Goal: Task Accomplishment & Management: Manage account settings

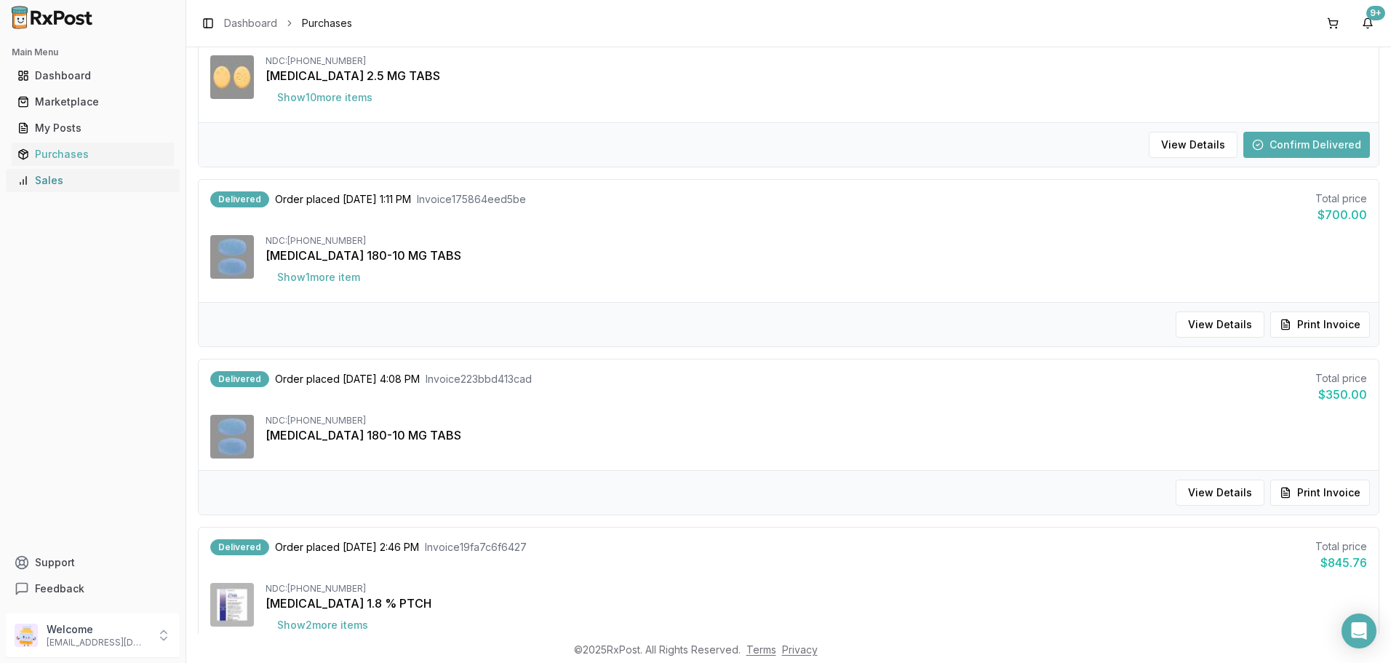
scroll to position [684, 0]
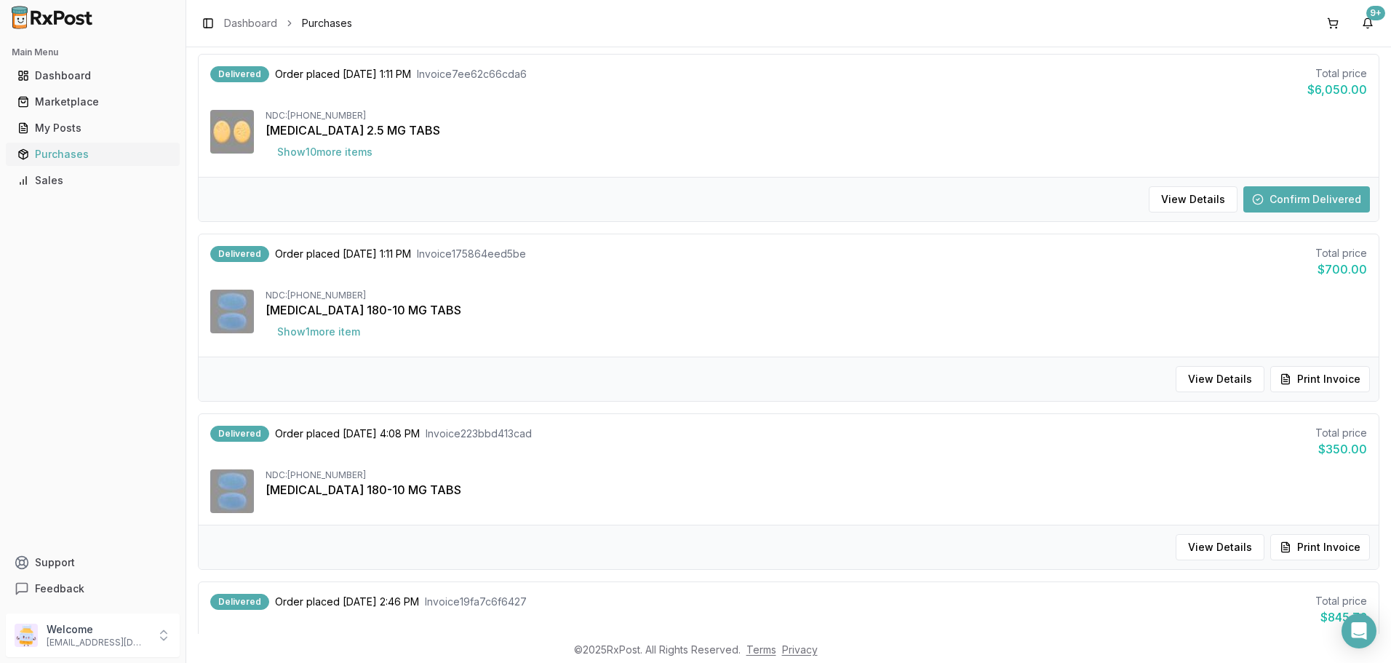
click at [44, 153] on div "Purchases" at bounding box center [92, 154] width 151 height 15
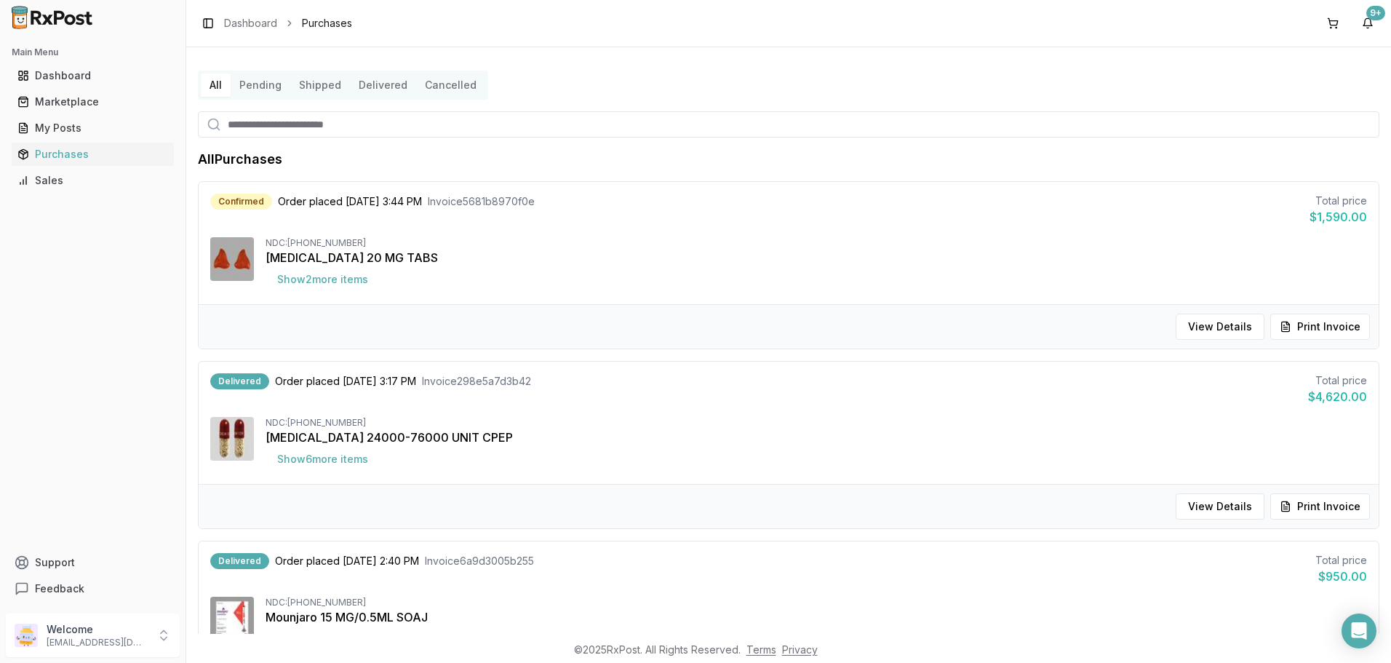
scroll to position [7, 0]
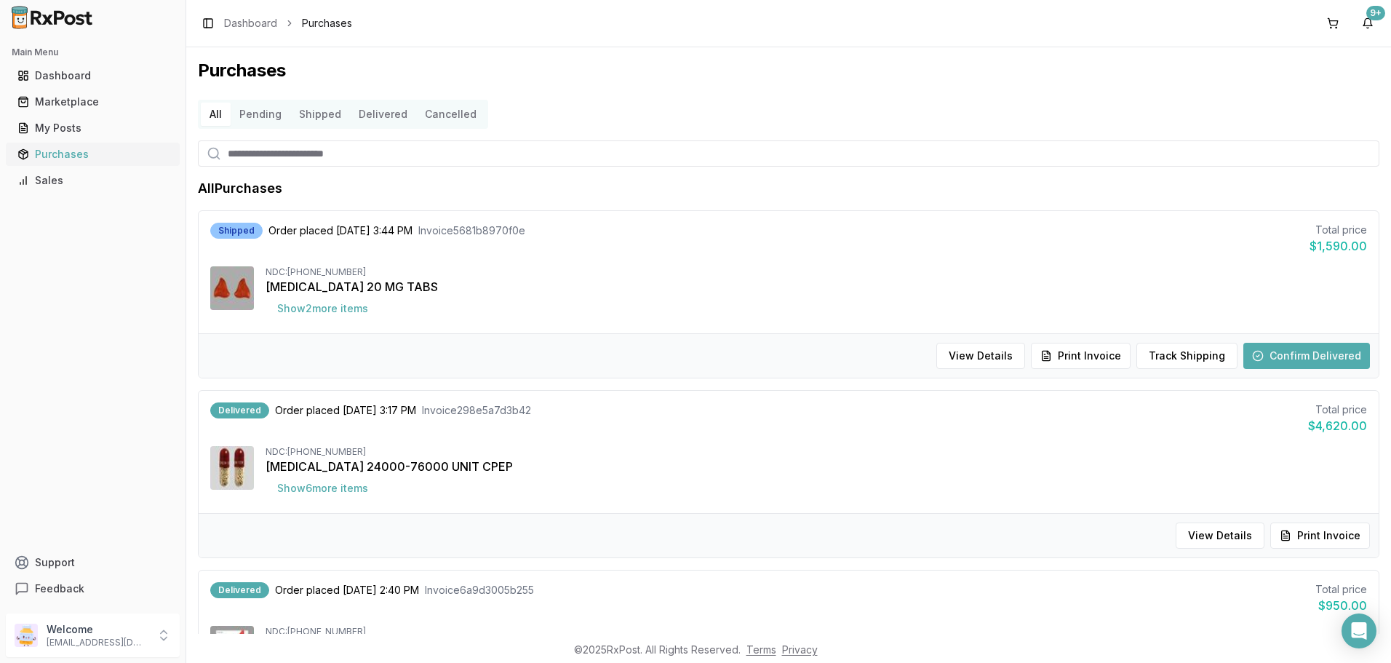
click at [59, 155] on div "Purchases" at bounding box center [92, 154] width 151 height 15
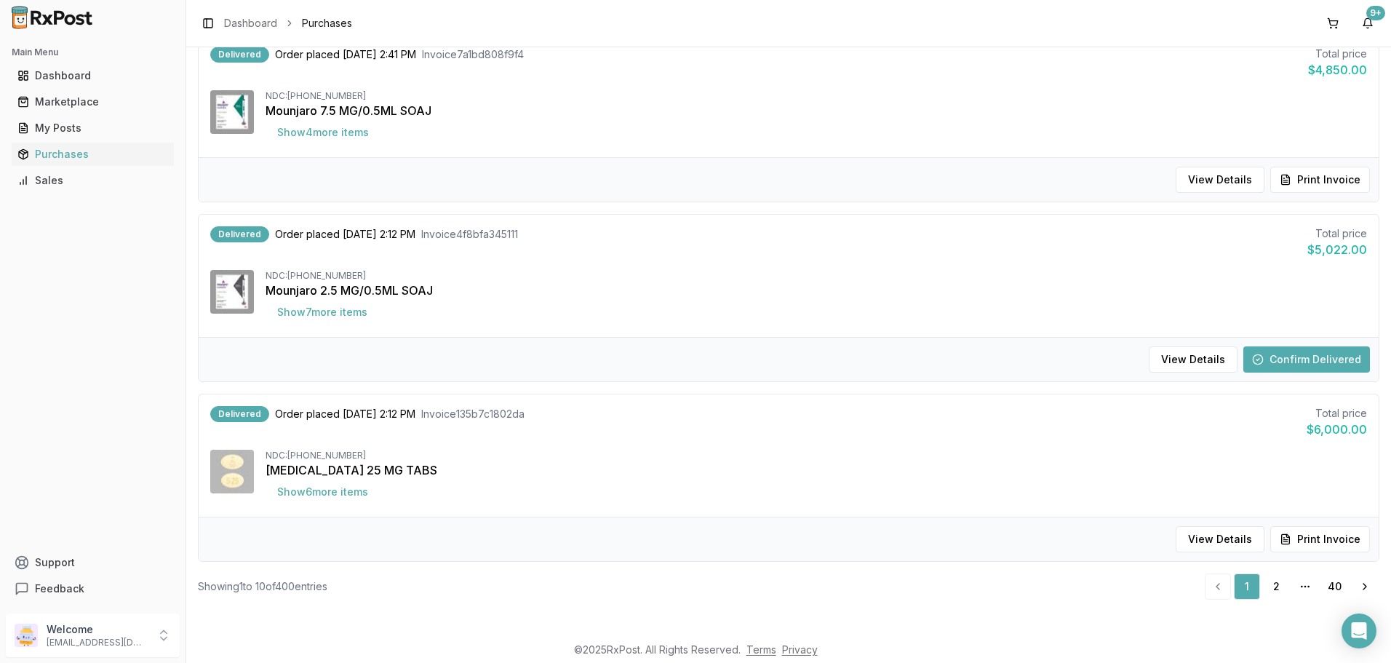
scroll to position [1411, 0]
click at [1263, 588] on link "2" at bounding box center [1276, 585] width 26 height 26
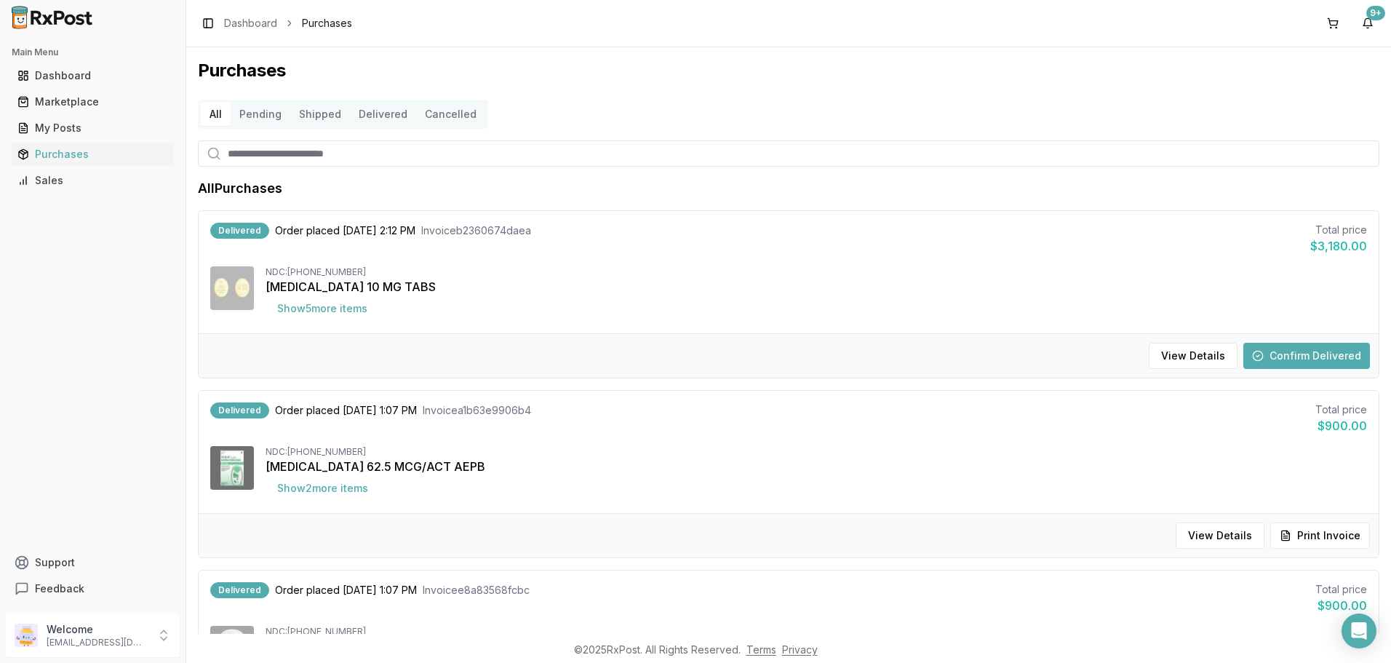
click at [212, 113] on button "All" at bounding box center [216, 114] width 30 height 23
click at [65, 76] on div "Dashboard" at bounding box center [92, 75] width 151 height 15
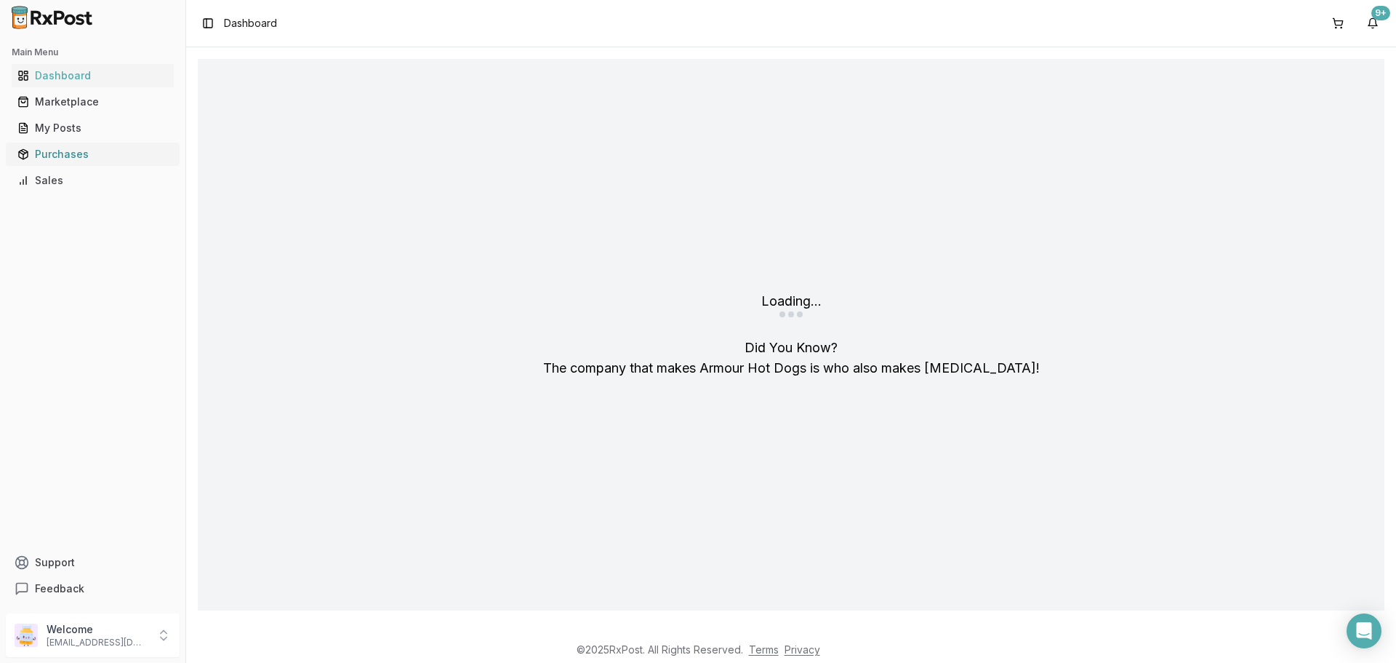
click at [65, 152] on div "Purchases" at bounding box center [92, 154] width 151 height 15
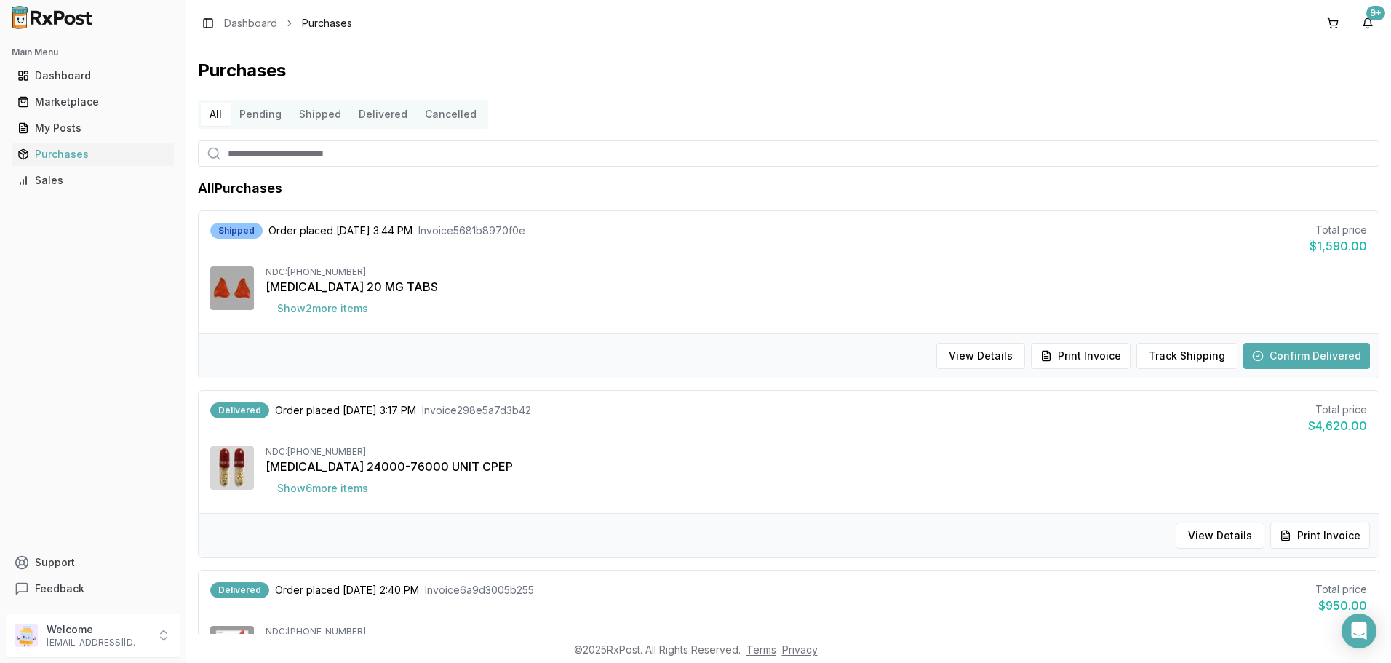
click at [251, 152] on input "search" at bounding box center [788, 153] width 1181 height 26
type input "***"
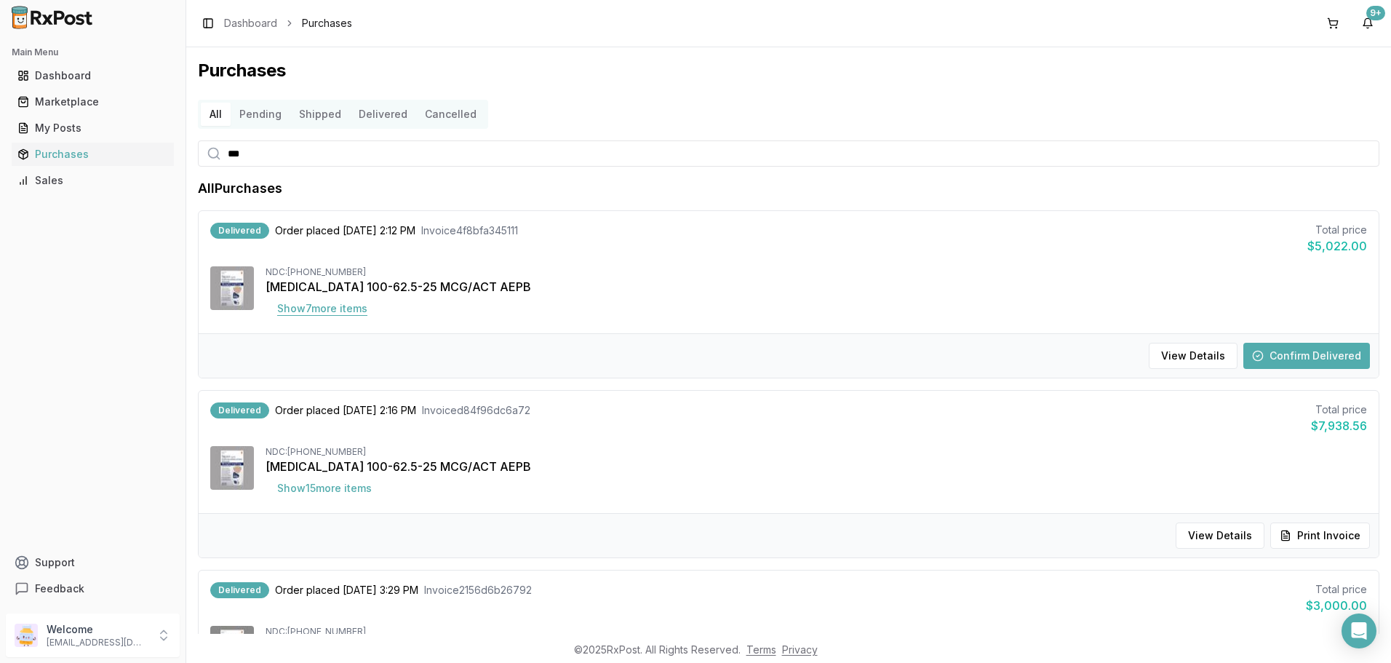
click at [340, 311] on button "Show 7 more item s" at bounding box center [321, 308] width 113 height 26
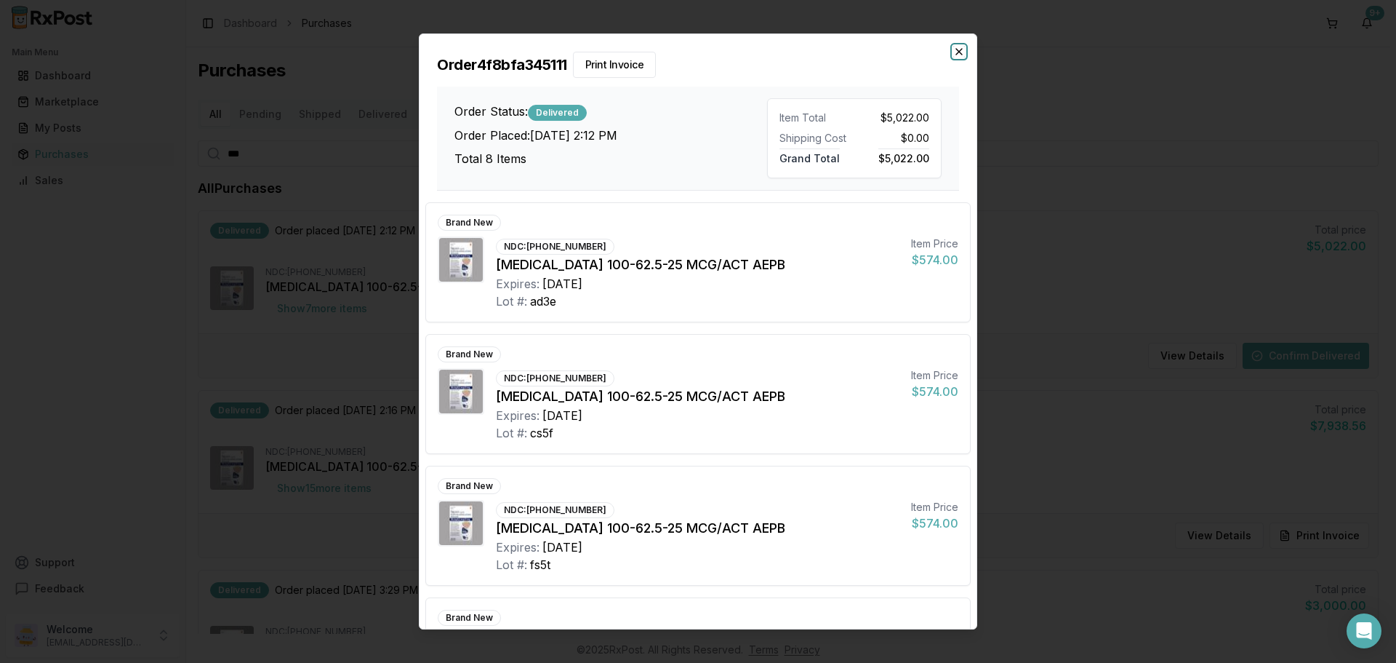
click at [961, 52] on icon "button" at bounding box center [959, 52] width 12 height 12
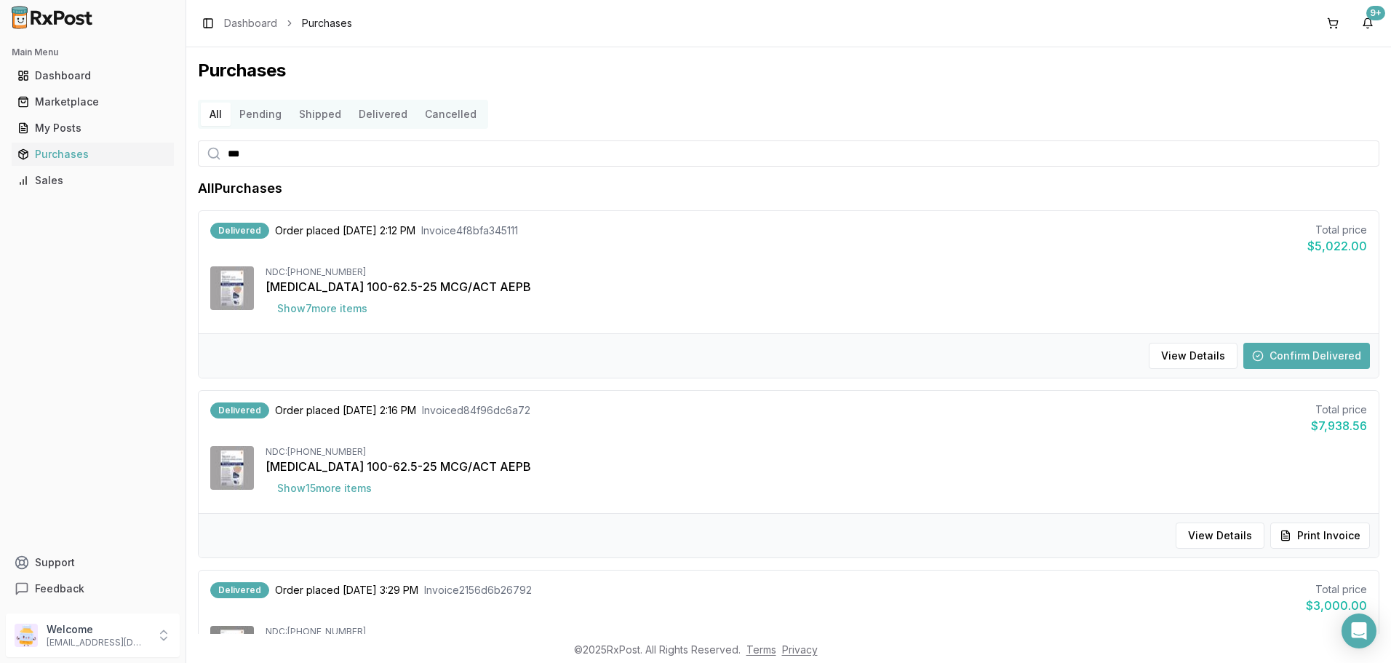
click at [216, 117] on button "All" at bounding box center [216, 114] width 30 height 23
click at [270, 159] on input "***" at bounding box center [788, 153] width 1181 height 26
type input "*"
